Goal: Find specific page/section: Find specific page/section

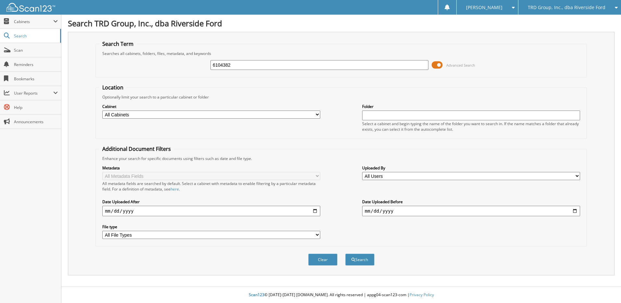
type input "6104382"
click at [345, 253] on button "Search" at bounding box center [359, 259] width 29 height 12
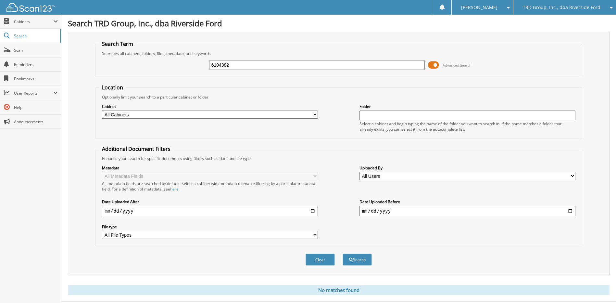
scroll to position [15, 0]
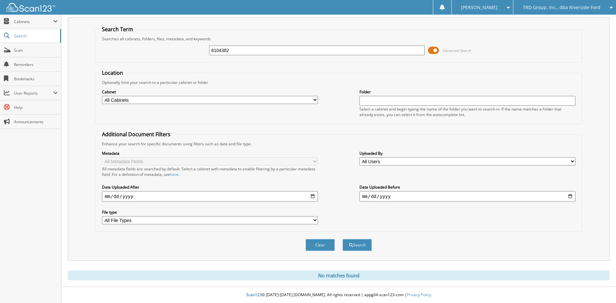
click at [287, 58] on div "6104382 Advanced Search" at bounding box center [338, 51] width 479 height 18
click at [288, 56] on div "6104382 Advanced Search" at bounding box center [338, 51] width 479 height 18
click at [289, 55] on div "6104382" at bounding box center [317, 50] width 216 height 11
click at [294, 51] on input "6104382" at bounding box center [317, 50] width 216 height 10
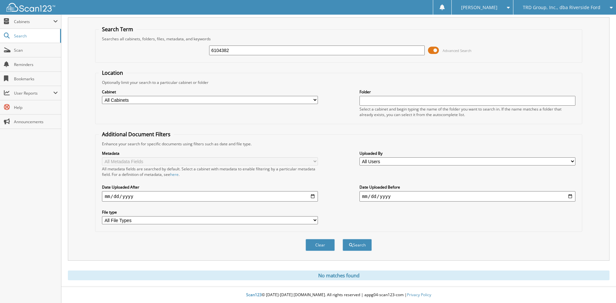
click at [294, 51] on input "6104382" at bounding box center [317, 50] width 216 height 10
type input "6104551"
click at [342, 239] on button "Search" at bounding box center [356, 245] width 29 height 12
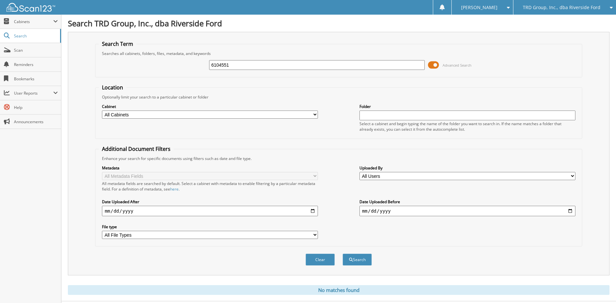
scroll to position [15, 0]
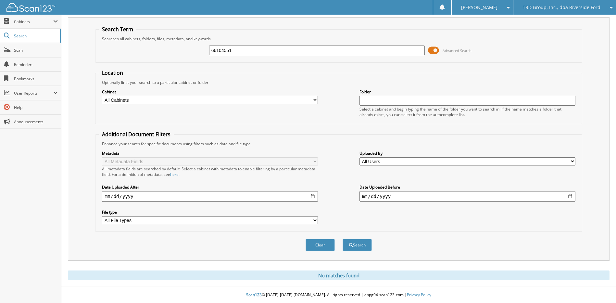
type input "6104551"
click at [269, 55] on input "6104551" at bounding box center [317, 50] width 216 height 10
click at [270, 54] on input "6104551" at bounding box center [317, 50] width 216 height 10
type input "6104421"
click at [342, 239] on button "Search" at bounding box center [356, 245] width 29 height 12
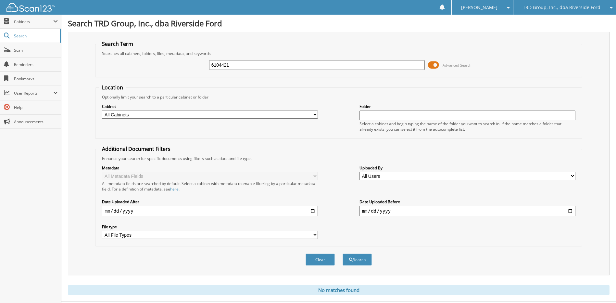
click at [254, 66] on input "6104421" at bounding box center [317, 65] width 216 height 10
type input "6104388"
click at [342, 253] on button "Search" at bounding box center [356, 259] width 29 height 12
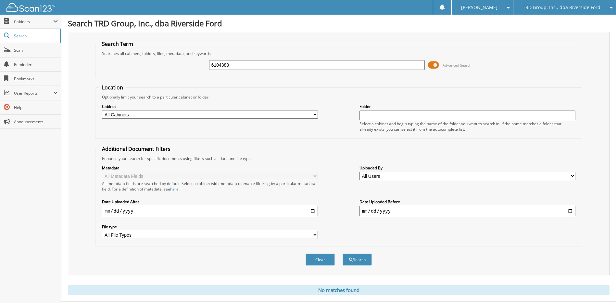
click at [246, 68] on input "6104388" at bounding box center [317, 65] width 216 height 10
type input "6104652"
click at [342, 253] on button "Search" at bounding box center [356, 259] width 29 height 12
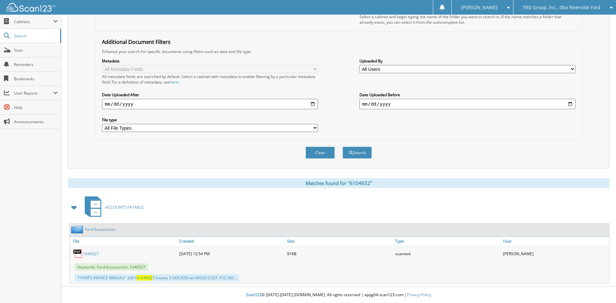
drag, startPoint x: 262, startPoint y: 205, endPoint x: 295, endPoint y: 191, distance: 35.4
click at [295, 191] on div "Matches found for "6104652" ACCOUNTS PAYABLE Ford Accessories" at bounding box center [338, 230] width 541 height 105
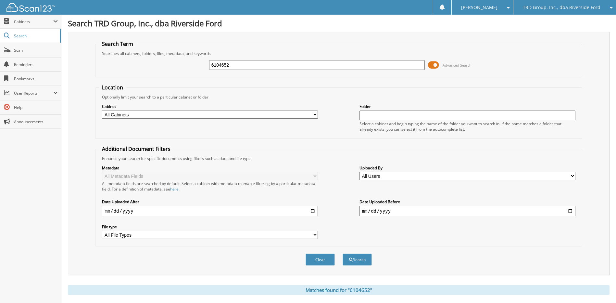
click at [249, 64] on input "6104652" at bounding box center [317, 65] width 216 height 10
type input "6"
type input "6104631"
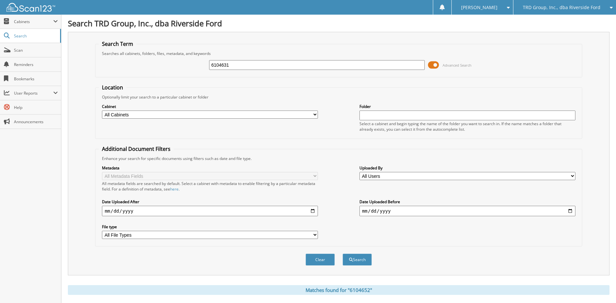
click at [342, 253] on button "Search" at bounding box center [356, 259] width 29 height 12
drag, startPoint x: 233, startPoint y: 64, endPoint x: 69, endPoint y: 29, distance: 167.4
click at [39, 44] on body "Kyleigh D. Settings Logout TRD Group, Inc., dba Riverside Ford JDPD, Inc. dba R…" at bounding box center [308, 204] width 616 height 409
type input "6104616"
click at [342, 253] on button "Search" at bounding box center [356, 259] width 29 height 12
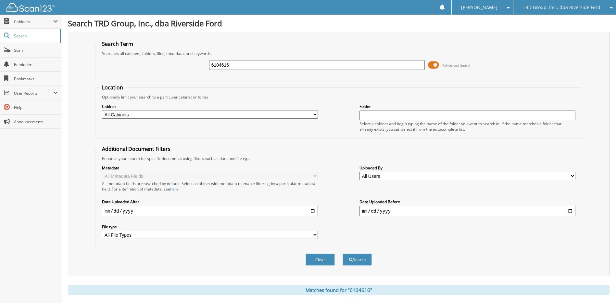
drag, startPoint x: 269, startPoint y: 69, endPoint x: 91, endPoint y: 35, distance: 181.1
click at [68, 38] on div "Search TRD Group, Inc., dba Riverside Ford Search Term Searches all cabinets, f…" at bounding box center [338, 252] width 554 height 504
type input "6104615"
click at [342, 253] on button "Search" at bounding box center [356, 259] width 29 height 12
click at [253, 62] on input "6104615" at bounding box center [317, 65] width 216 height 10
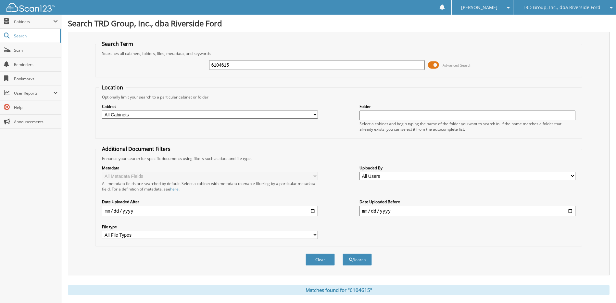
click at [253, 62] on input "6104615" at bounding box center [317, 65] width 216 height 10
type input "6104483"
click at [342, 253] on button "Search" at bounding box center [356, 259] width 29 height 12
click at [257, 62] on input "6104483" at bounding box center [317, 65] width 216 height 10
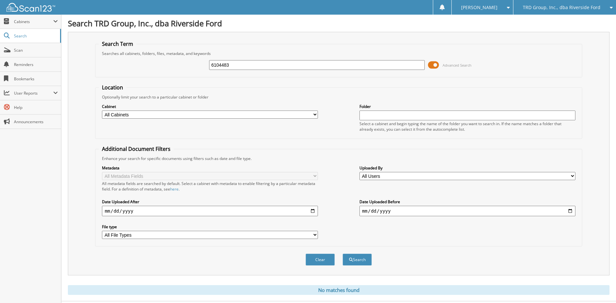
click at [257, 62] on input "6104483" at bounding box center [317, 65] width 216 height 10
type input "6104586"
click at [342, 253] on button "Search" at bounding box center [356, 259] width 29 height 12
drag, startPoint x: 238, startPoint y: 65, endPoint x: -121, endPoint y: 14, distance: 363.2
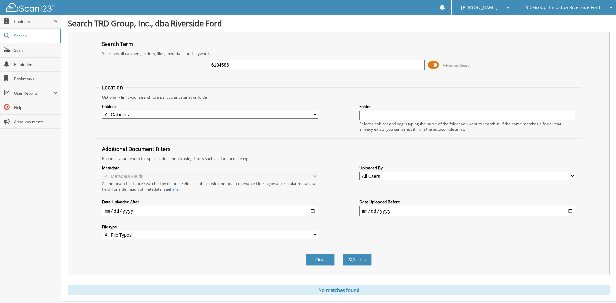
click at [0, 14] on html "[PERSON_NAME] Settings Logout TRD Group, Inc., dba Riverside Ford JDPD, Inc. db…" at bounding box center [308, 158] width 616 height 317
type input "6104584"
click at [342, 253] on button "Search" at bounding box center [356, 259] width 29 height 12
click at [272, 58] on div "6104584 Advanced Search" at bounding box center [338, 65] width 479 height 18
drag, startPoint x: 258, startPoint y: 65, endPoint x: -94, endPoint y: 39, distance: 353.5
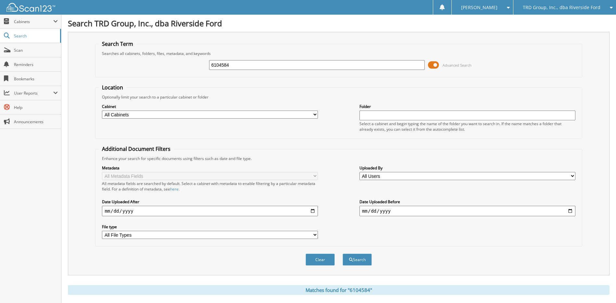
click at [0, 39] on html "Kyleigh D. Settings Logout TRD Group, Inc., dba Riverside Ford JDPD, Inc. dba R…" at bounding box center [308, 199] width 616 height 399
type input "6104575"
click at [342, 253] on button "Search" at bounding box center [356, 259] width 29 height 12
drag, startPoint x: 250, startPoint y: 65, endPoint x: -29, endPoint y: 36, distance: 280.4
click at [0, 36] on html "Kyleigh D. Settings Logout TRD Group, Inc., dba Riverside Ford JDPD, Inc. dba R…" at bounding box center [308, 158] width 616 height 317
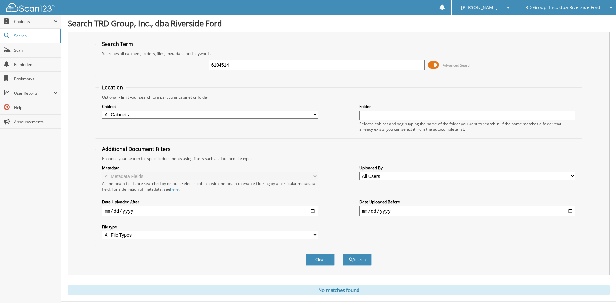
type input "6104514"
click at [342, 253] on button "Search" at bounding box center [356, 259] width 29 height 12
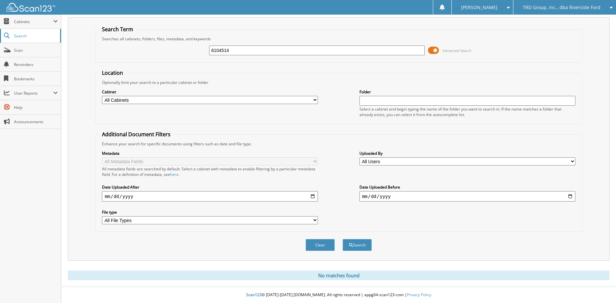
drag, startPoint x: 249, startPoint y: 51, endPoint x: 23, endPoint y: 36, distance: 227.1
click at [25, 36] on body "[PERSON_NAME] Settings Logout TRD Group, Inc., dba Riverside Ford JDPD, Inc. db…" at bounding box center [308, 143] width 616 height 317
type input "6104382"
click at [342, 239] on button "Search" at bounding box center [356, 245] width 29 height 12
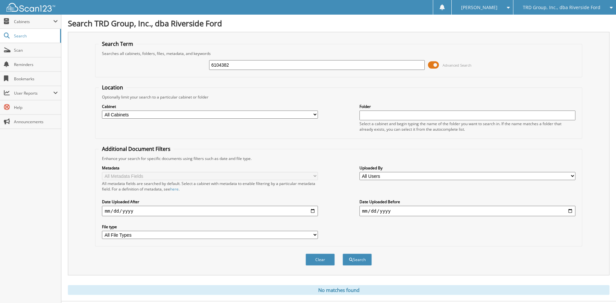
click at [271, 62] on input "6104382" at bounding box center [317, 65] width 216 height 10
click at [576, 7] on span "TRD Group, Inc., dba Riverside Ford" at bounding box center [562, 8] width 78 height 4
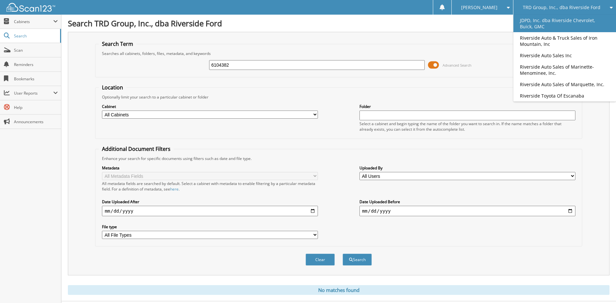
click at [580, 26] on link "JDPD, Inc. dba Riverside Chevrolet, Buick, GMC" at bounding box center [564, 24] width 103 height 18
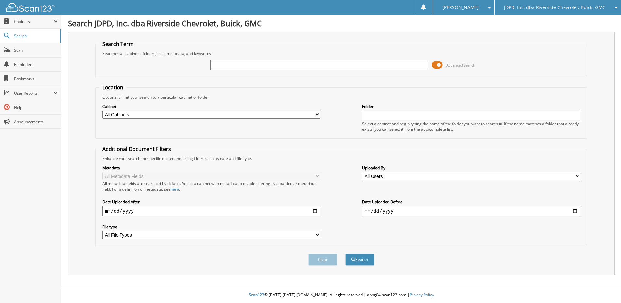
click at [243, 67] on input "text" at bounding box center [319, 65] width 218 height 10
type input "6212456"
click at [345, 253] on button "Search" at bounding box center [359, 259] width 29 height 12
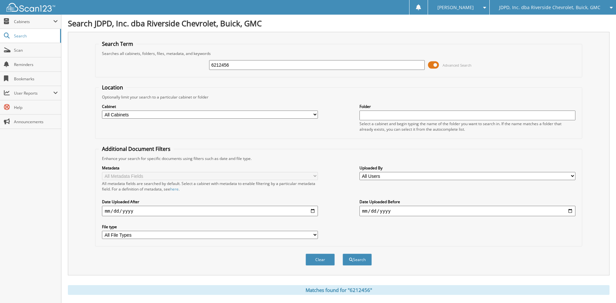
scroll to position [149, 0]
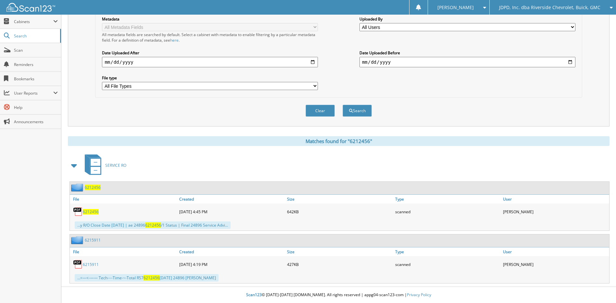
click at [95, 186] on span "6212456" at bounding box center [93, 187] width 16 height 6
